Goal: Task Accomplishment & Management: Manage account settings

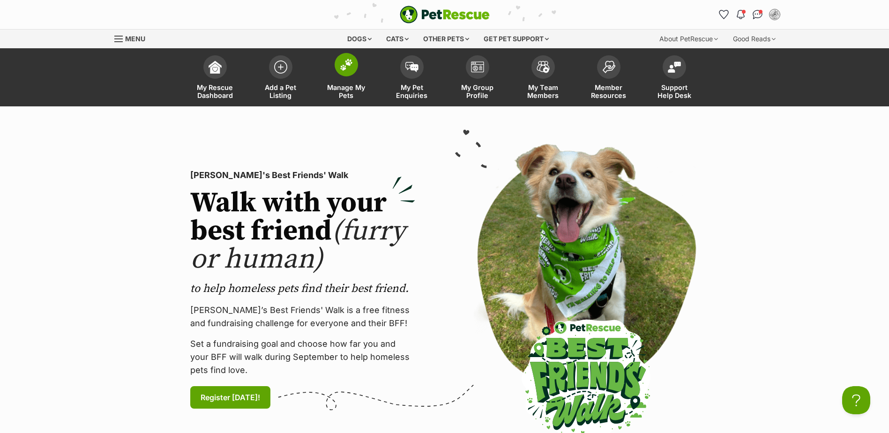
click at [341, 56] on span at bounding box center [345, 64] width 23 height 23
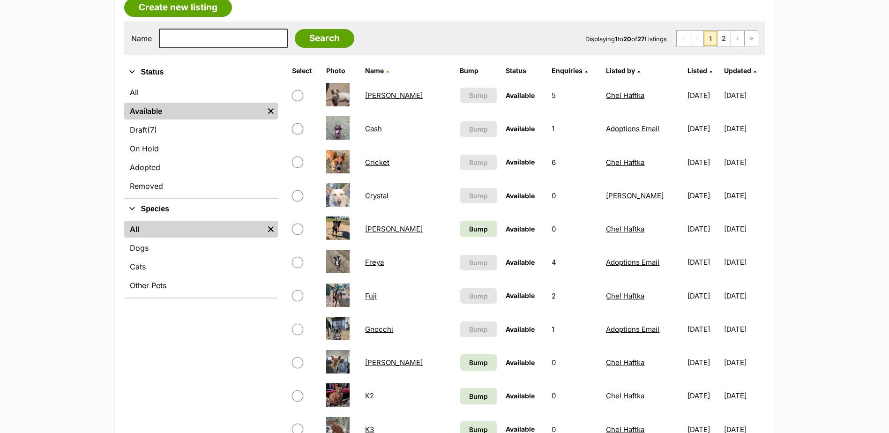
scroll to position [187, 0]
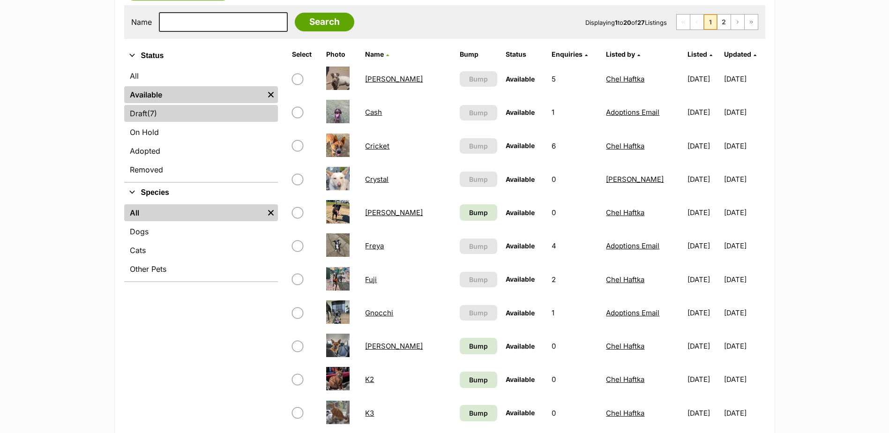
click at [146, 110] on link "Draft (7) Items" at bounding box center [201, 113] width 154 height 17
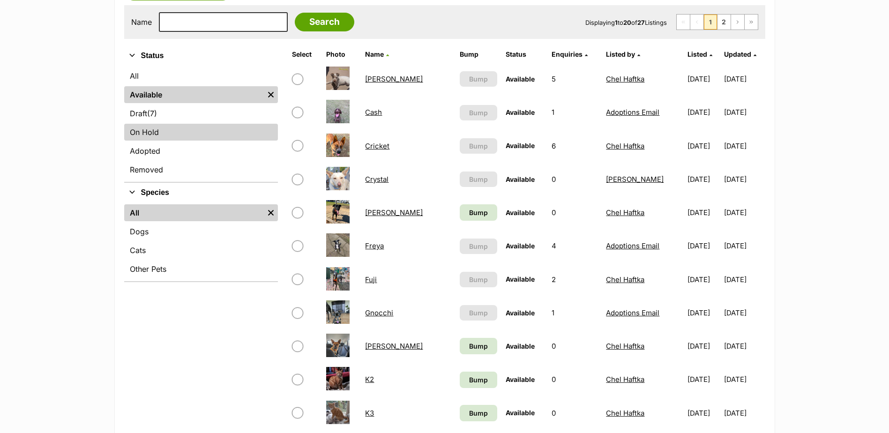
click at [148, 134] on link "On Hold" at bounding box center [201, 132] width 154 height 17
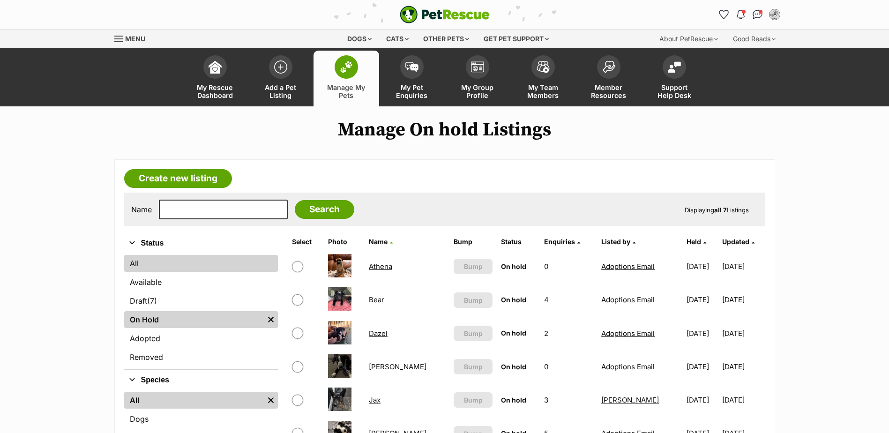
click at [162, 262] on link "All" at bounding box center [201, 263] width 154 height 17
click at [157, 258] on link "All" at bounding box center [201, 263] width 154 height 17
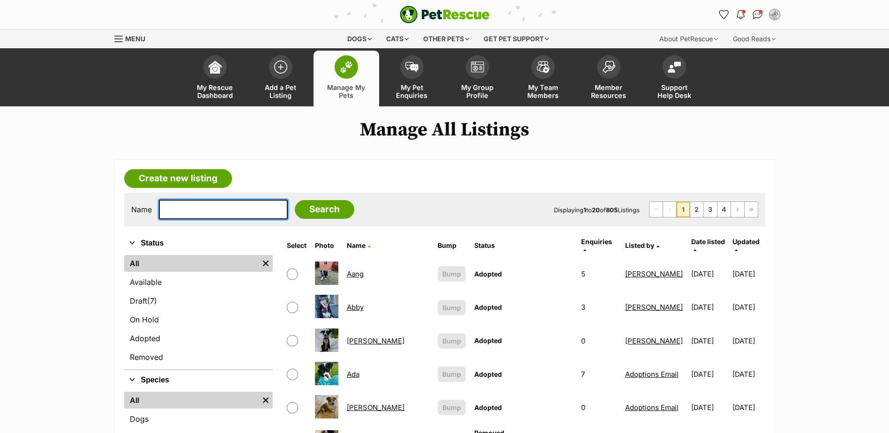
click at [203, 207] on input "text" at bounding box center [223, 210] width 129 height 20
type input "f"
type input "grace"
click at [295, 200] on input "Search" at bounding box center [324, 209] width 59 height 19
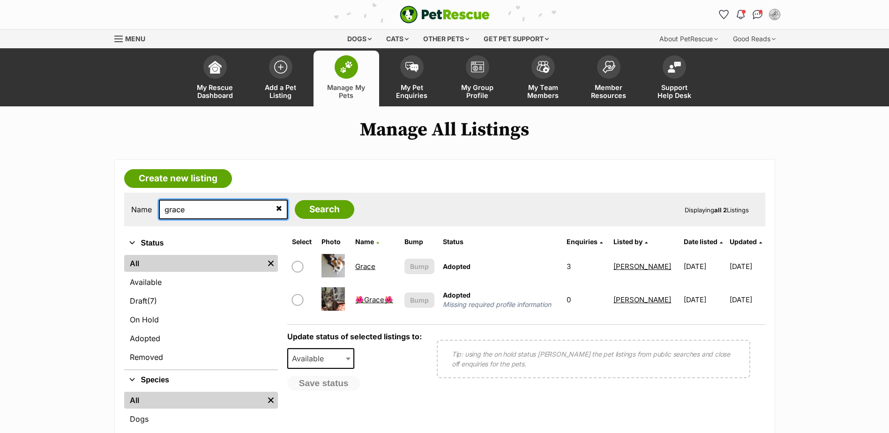
click at [212, 212] on input "grace" at bounding box center [223, 210] width 129 height 20
type input "[PERSON_NAME]"
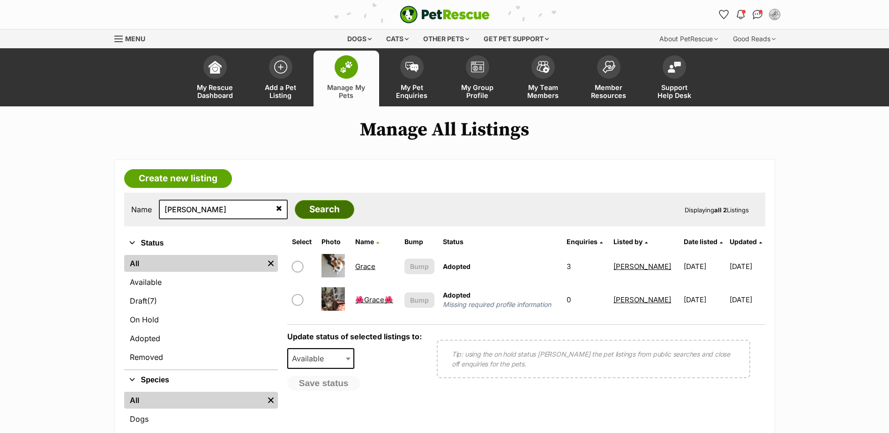
click at [313, 210] on input "Search" at bounding box center [324, 209] width 59 height 19
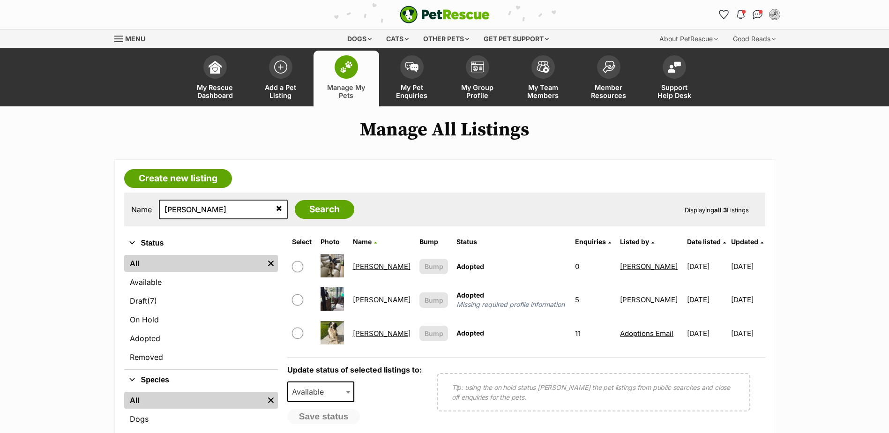
click at [363, 333] on link "[PERSON_NAME]" at bounding box center [382, 333] width 58 height 9
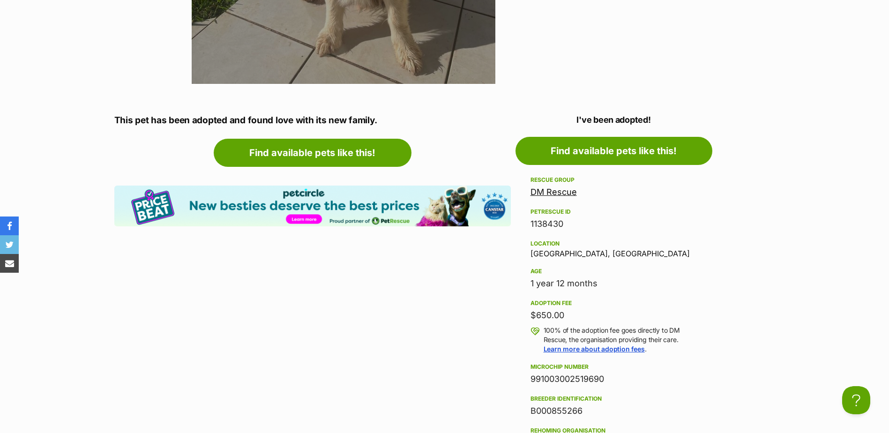
scroll to position [749, 0]
